Goal: Navigation & Orientation: Find specific page/section

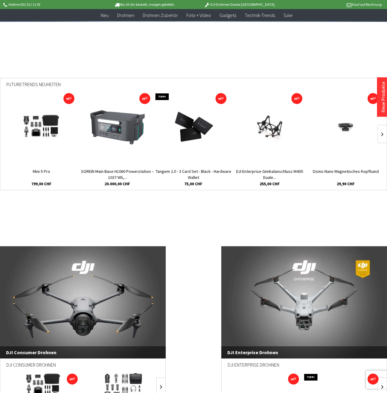
scroll to position [192, 0]
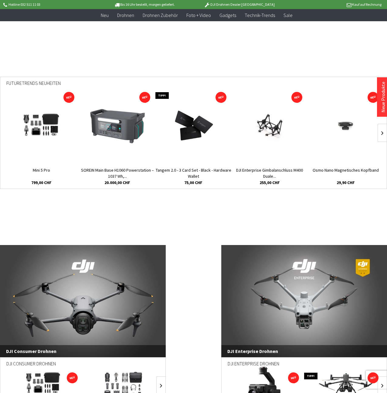
click at [107, 117] on img at bounding box center [117, 126] width 56 height 36
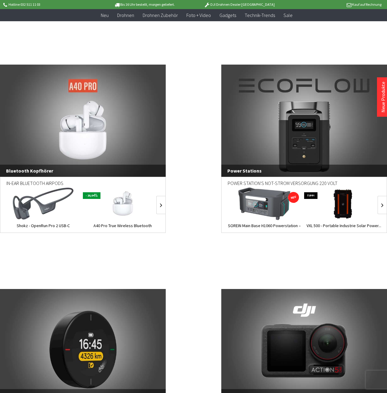
scroll to position [1744, 0]
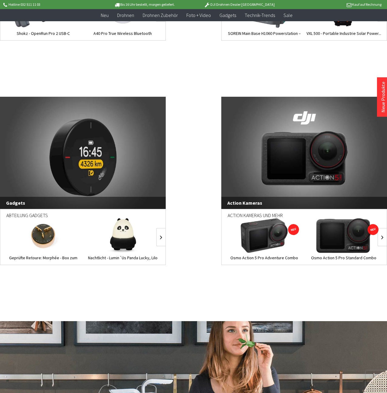
click at [50, 238] on img at bounding box center [43, 236] width 35 height 35
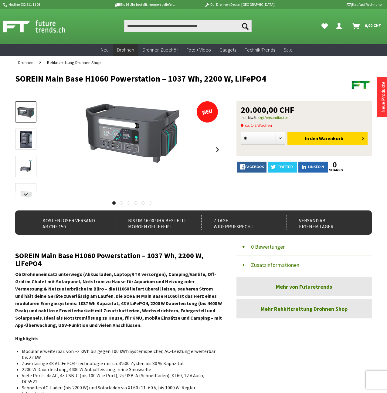
click at [30, 140] on img at bounding box center [26, 140] width 12 height 18
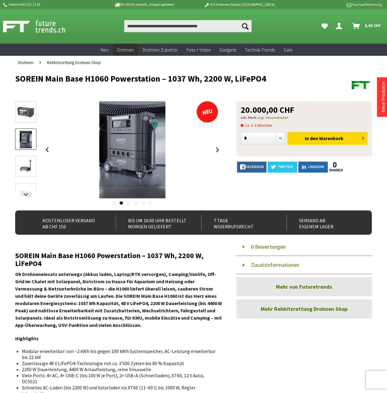
click at [25, 162] on img at bounding box center [26, 167] width 18 height 18
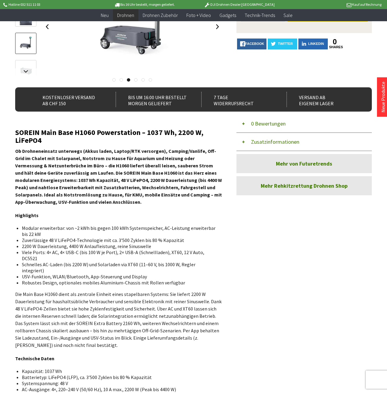
scroll to position [110, 0]
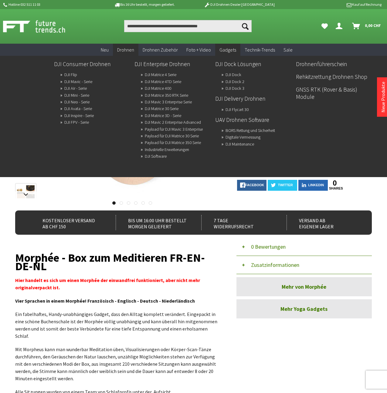
click at [130, 51] on span "Drohnen" at bounding box center [125, 50] width 17 height 6
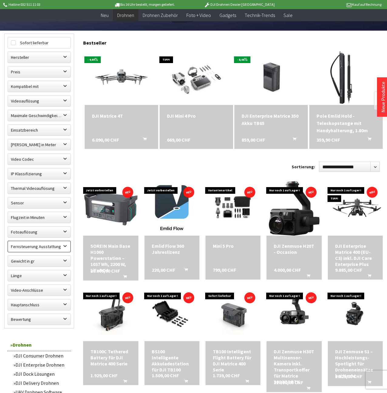
scroll to position [276, 0]
